Goal: Navigation & Orientation: Find specific page/section

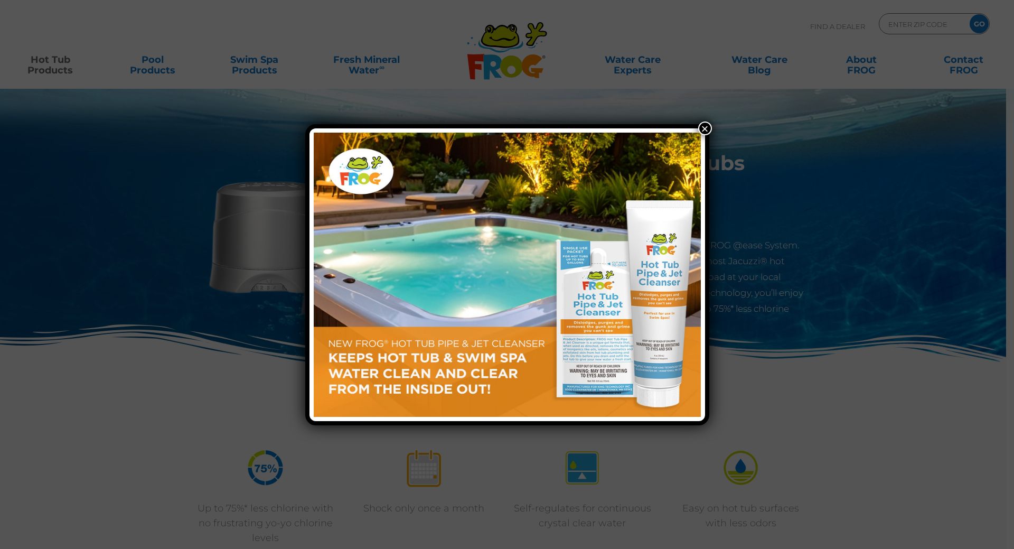
click at [704, 129] on button "×" at bounding box center [705, 128] width 14 height 14
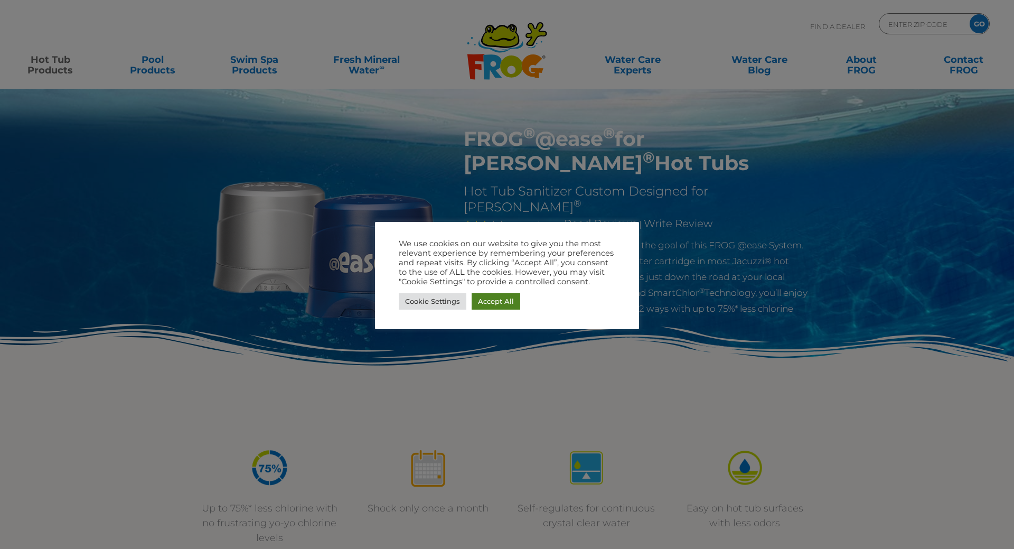
click at [498, 303] on link "Accept All" at bounding box center [495, 301] width 49 height 16
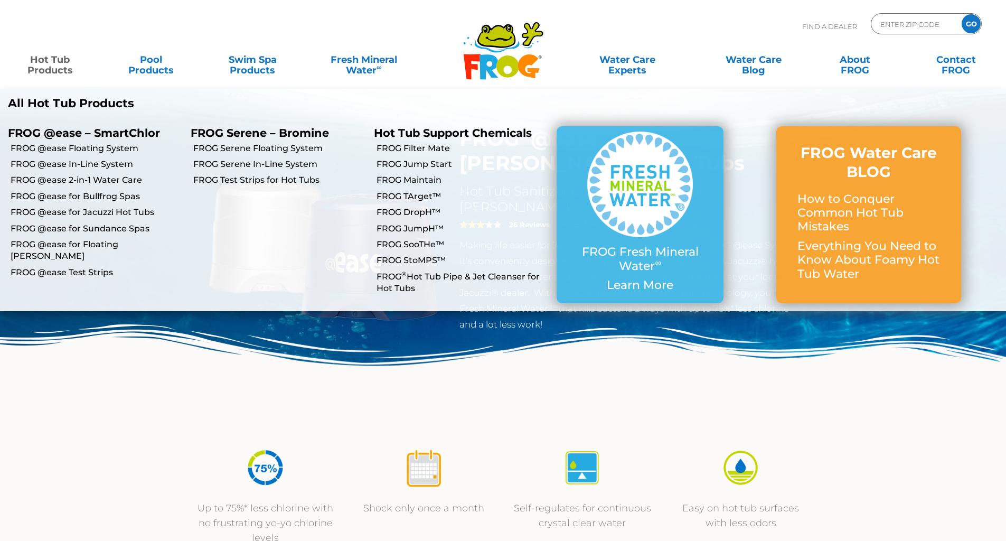
click at [46, 62] on link "Hot Tub Products" at bounding box center [50, 59] width 79 height 21
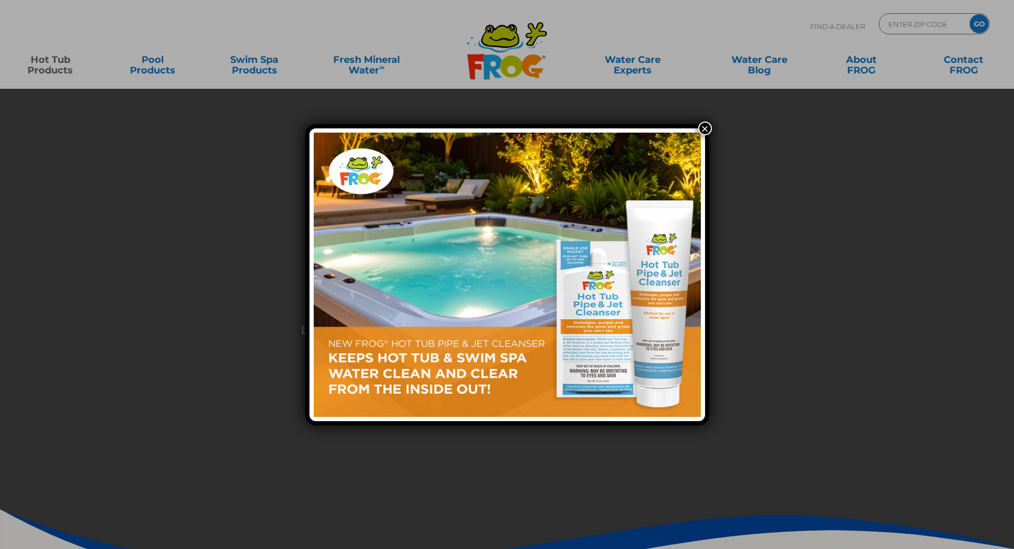
click at [706, 131] on button "×" at bounding box center [705, 128] width 14 height 14
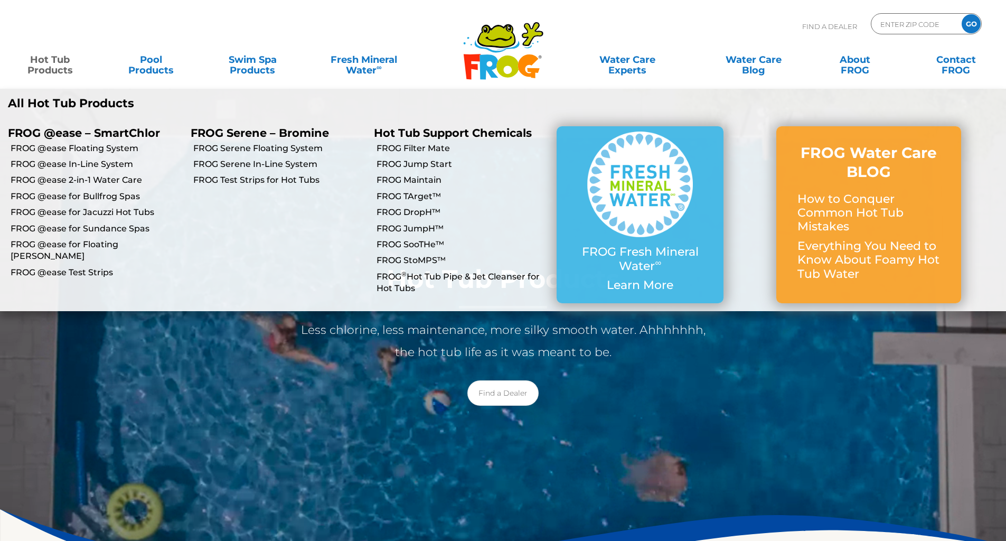
click at [52, 66] on link "Hot Tub Products" at bounding box center [50, 59] width 79 height 21
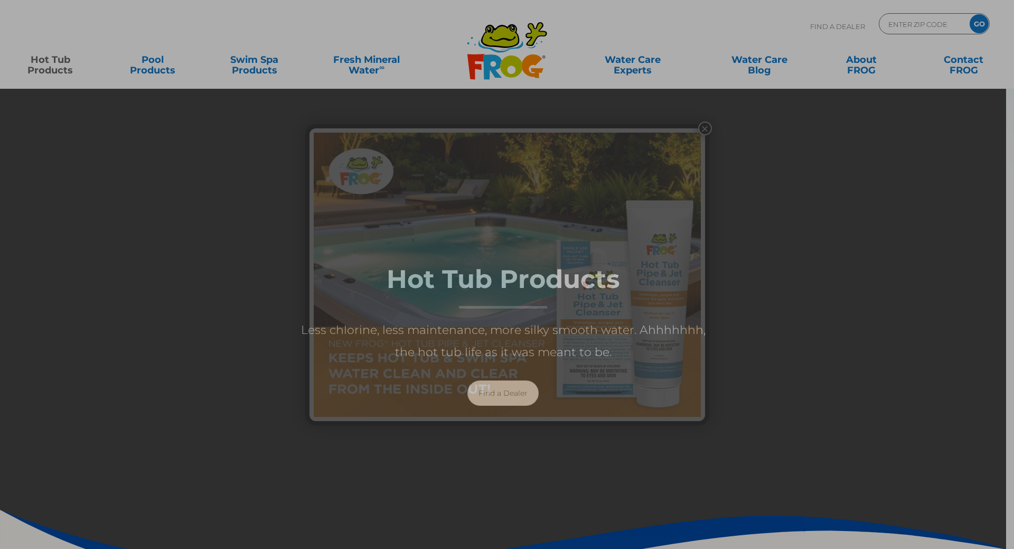
click at [52, 61] on div "×" at bounding box center [507, 274] width 1014 height 549
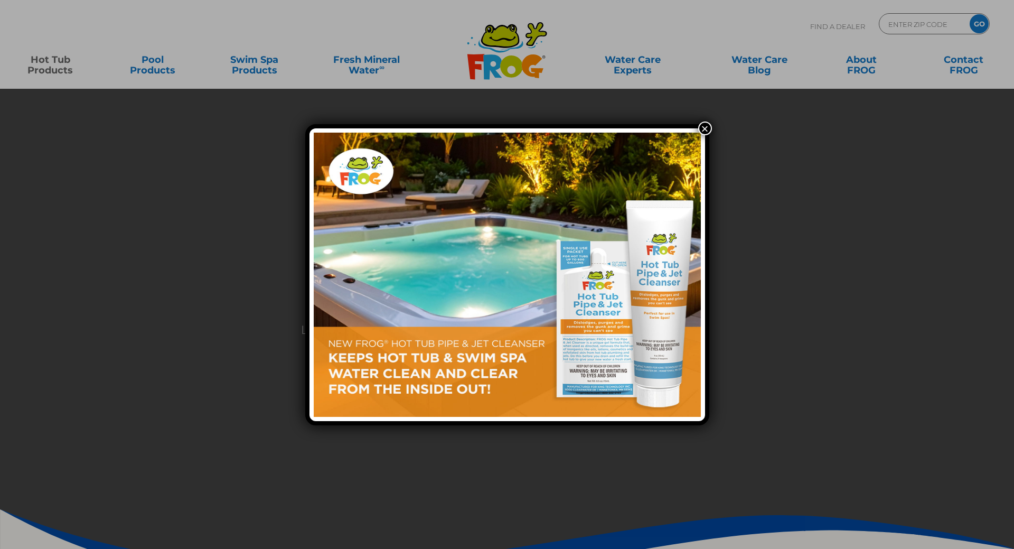
click at [703, 126] on button "×" at bounding box center [705, 128] width 14 height 14
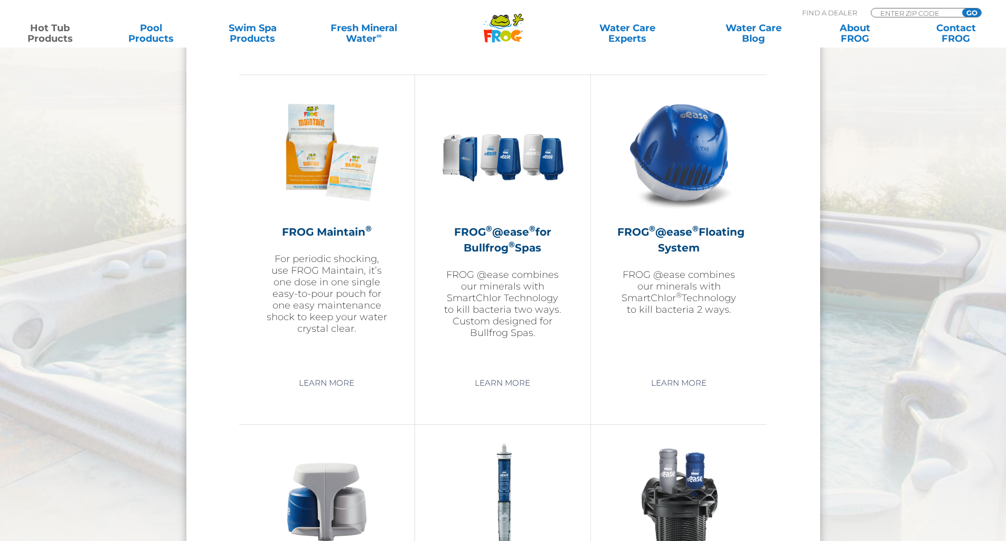
scroll to position [1214, 0]
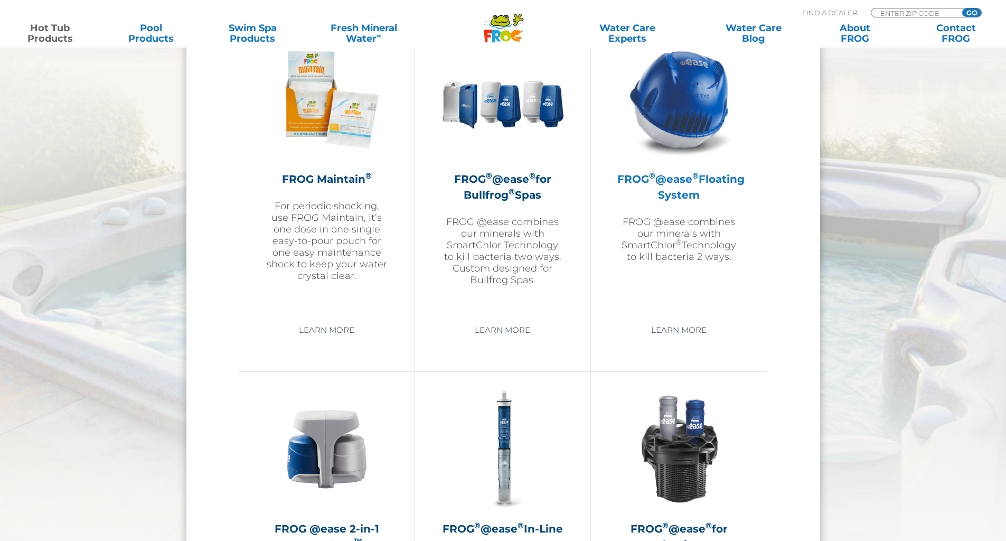
click at [665, 188] on h2 "FROG ® @ease ® Floating System" at bounding box center [678, 187] width 123 height 32
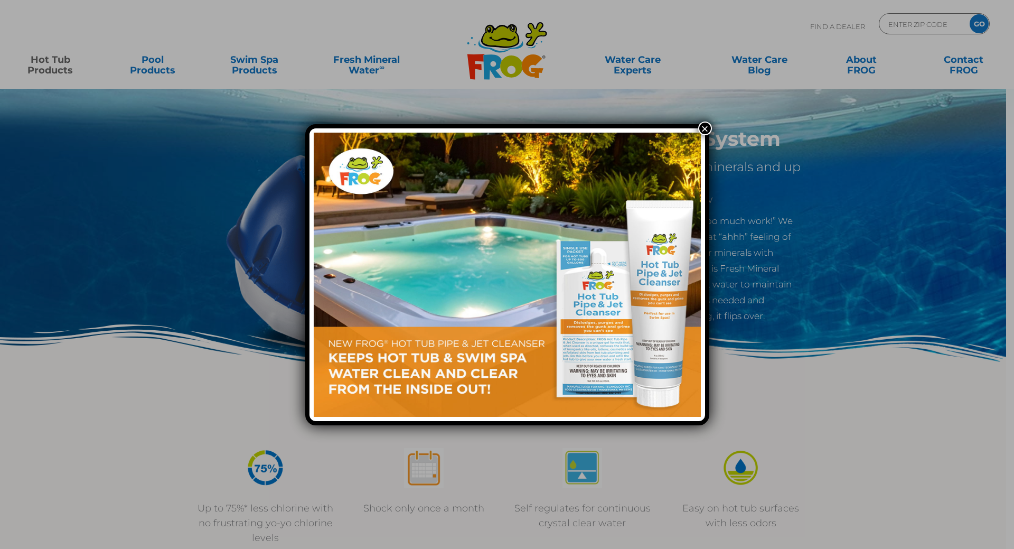
click at [706, 129] on button "×" at bounding box center [705, 128] width 14 height 14
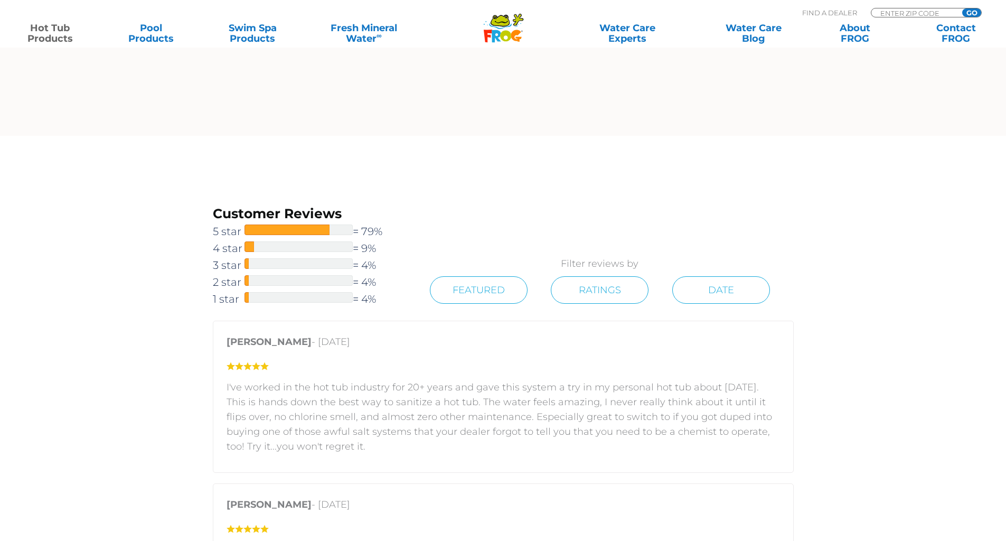
scroll to position [1848, 0]
